Goal: Transaction & Acquisition: Purchase product/service

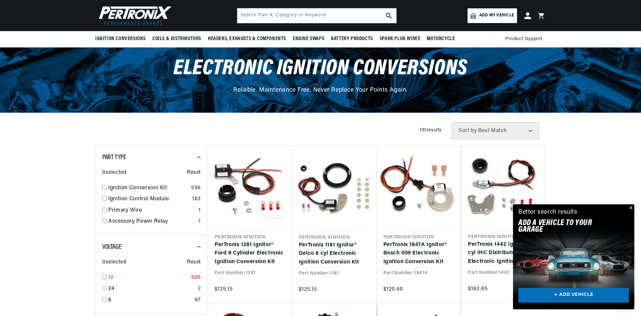
click at [105, 276] on input "checkbox" at bounding box center [104, 277] width 4 height 4
checkbox input "true"
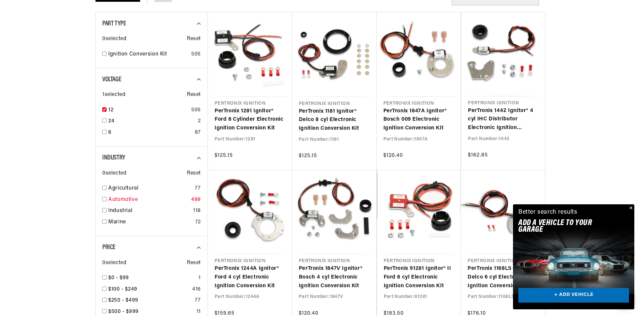
scroll to position [0, 203]
click at [104, 199] on input "checkbox" at bounding box center [104, 199] width 4 height 4
checkbox input "true"
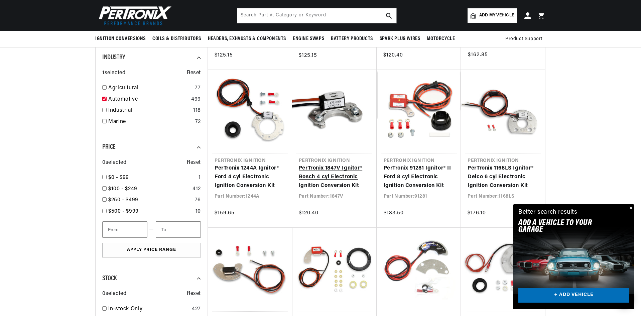
scroll to position [0, 203]
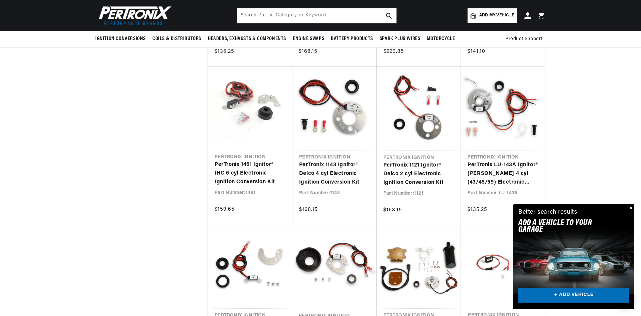
scroll to position [769, 0]
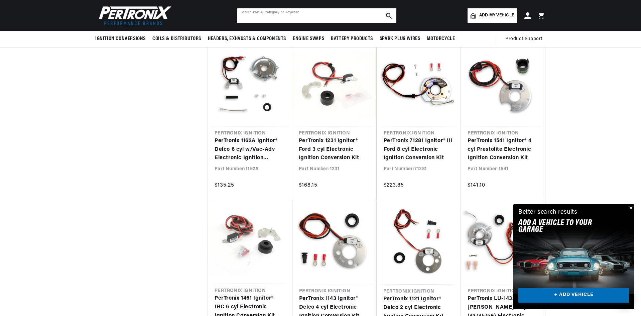
click at [260, 14] on input "text" at bounding box center [316, 15] width 159 height 15
type input "d"
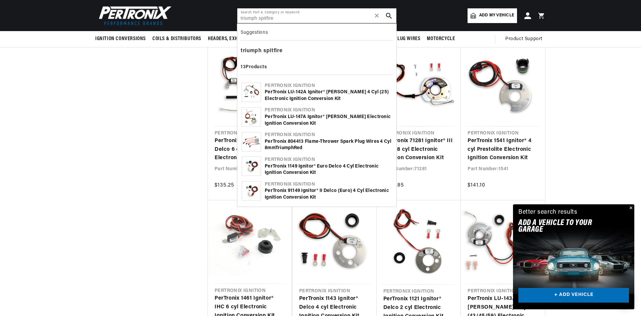
scroll to position [0, 203]
type input "triumph spitfire"
click at [293, 166] on div "PerTronix 1149 Ignitor® Euro Delco 4 cyl Electronic Ignition Conversion Kit" at bounding box center [328, 169] width 127 height 13
